Goal: Transaction & Acquisition: Purchase product/service

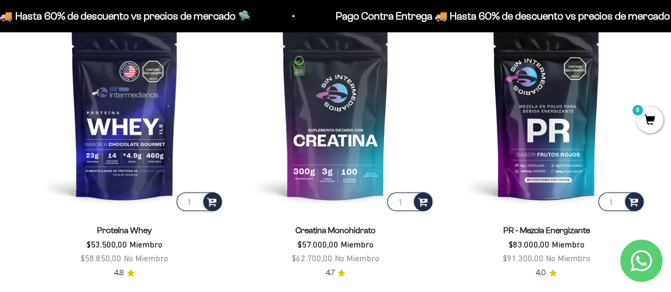
scroll to position [396, 0]
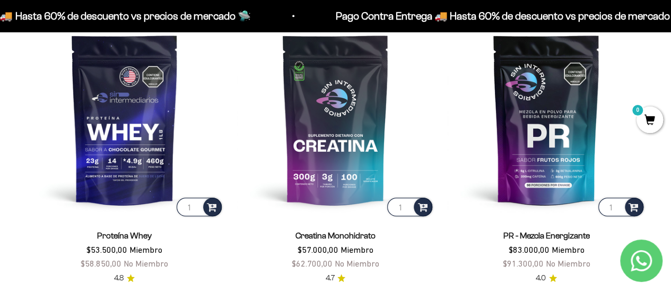
drag, startPoint x: 676, startPoint y: 18, endPoint x: 678, endPoint y: 43, distance: 25.6
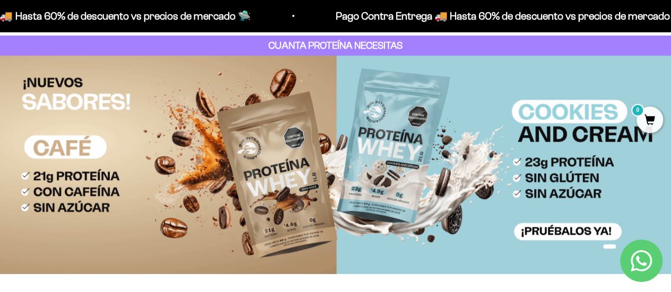
scroll to position [0, 0]
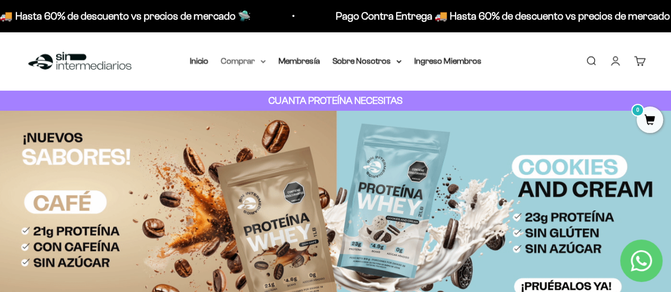
click at [256, 61] on summary "Comprar" at bounding box center [243, 61] width 45 height 14
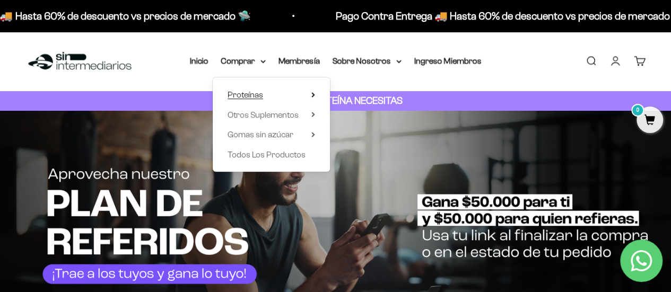
click at [257, 93] on span "Proteínas" at bounding box center [246, 94] width 36 height 9
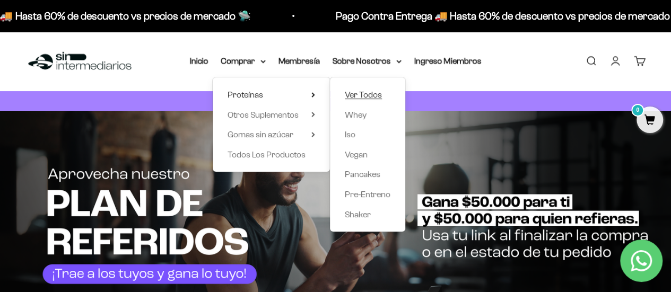
click at [355, 91] on span "Ver Todos" at bounding box center [363, 94] width 37 height 9
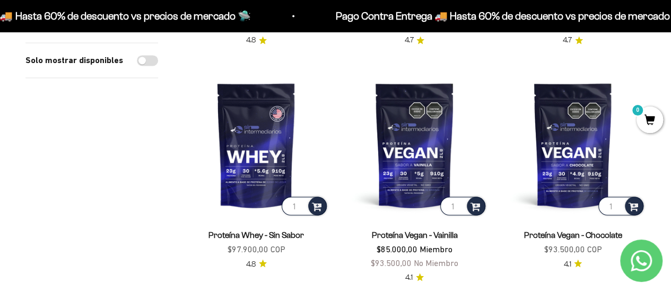
scroll to position [801, 0]
